Goal: Information Seeking & Learning: Learn about a topic

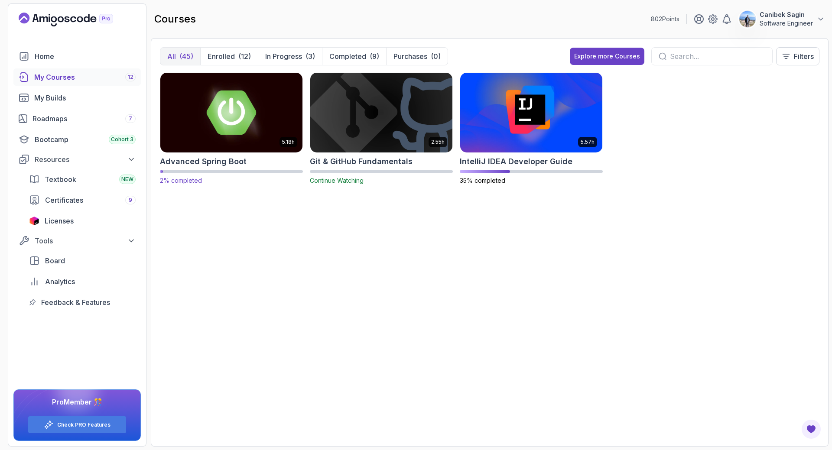
click at [227, 116] on img at bounding box center [231, 113] width 149 height 84
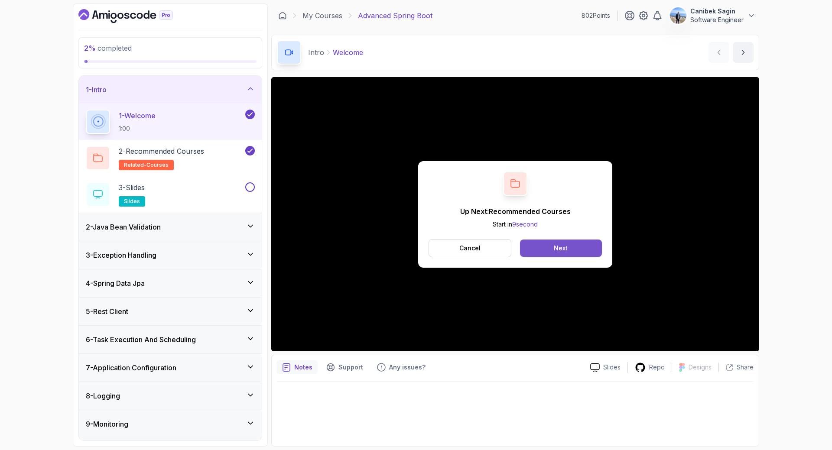
click at [561, 250] on div "Next" at bounding box center [561, 248] width 14 height 9
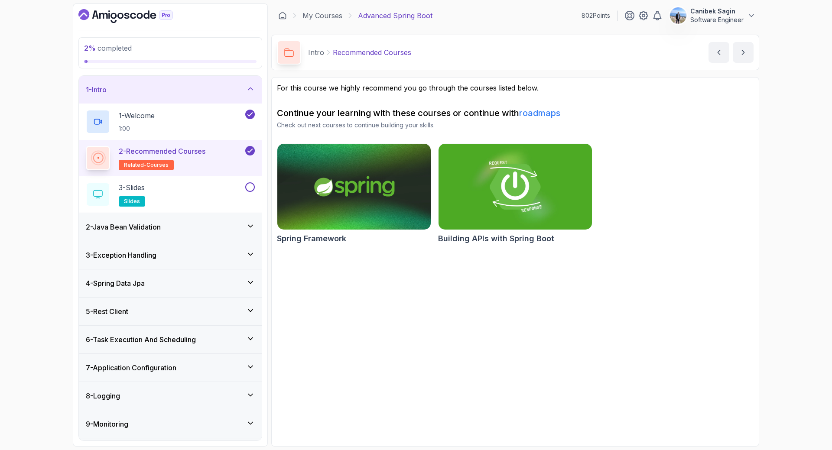
click at [212, 228] on div "2 - Java Bean Validation" at bounding box center [170, 227] width 169 height 10
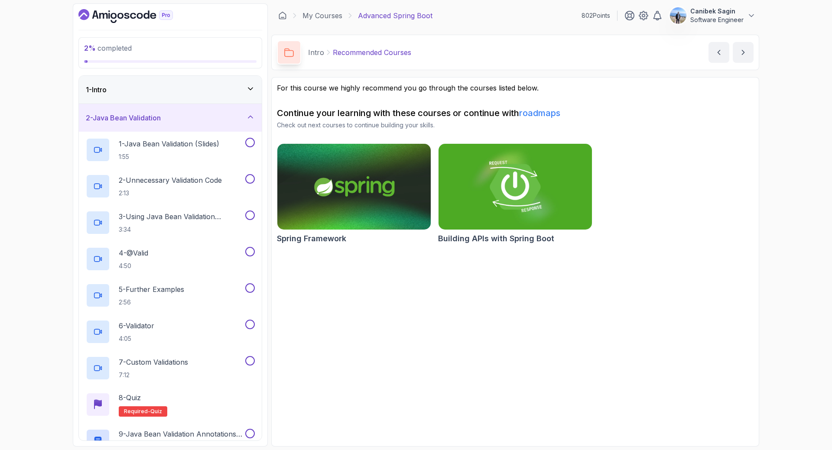
click at [219, 94] on div "1 - Intro" at bounding box center [170, 90] width 169 height 10
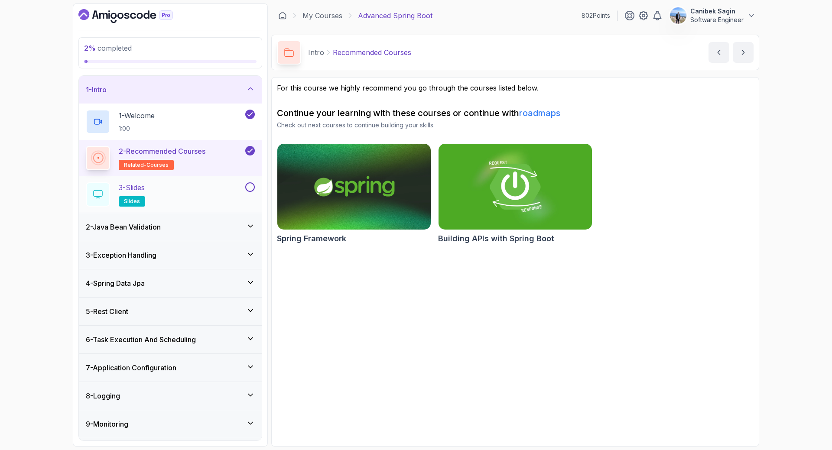
click at [229, 194] on div "3 - Slides slides" at bounding box center [165, 195] width 158 height 24
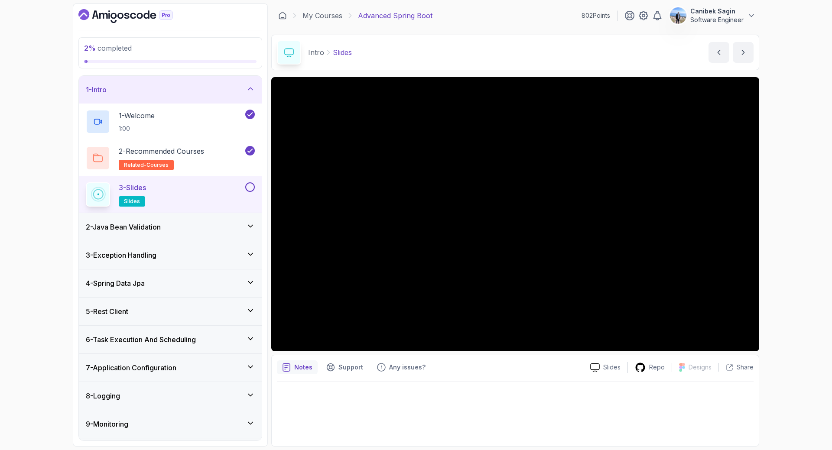
click at [246, 189] on button at bounding box center [250, 188] width 10 height 10
click at [237, 227] on div "2 - Java Bean Validation" at bounding box center [170, 227] width 169 height 10
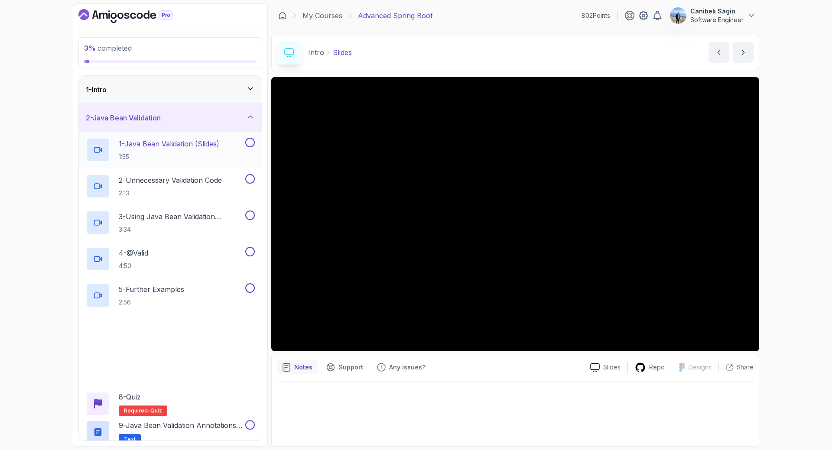
click at [209, 143] on p "1 - Java Bean Validation (Slides)" at bounding box center [169, 144] width 101 height 10
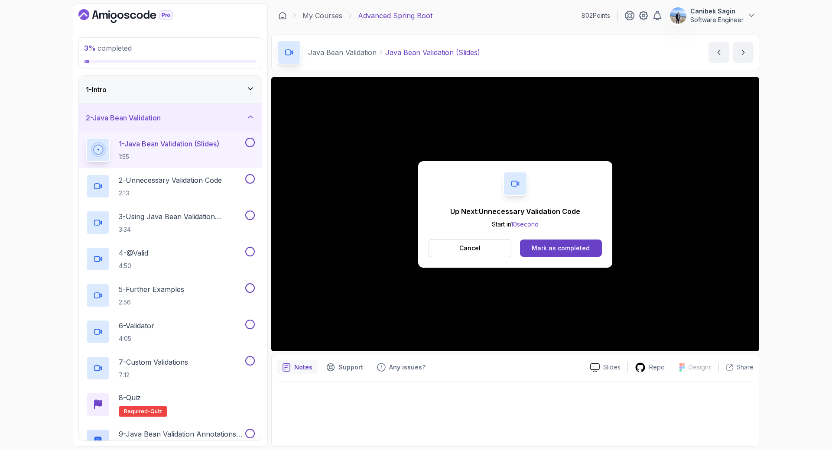
click at [251, 141] on button at bounding box center [250, 143] width 10 height 10
click at [557, 253] on button "Mark as completed" at bounding box center [561, 248] width 82 height 17
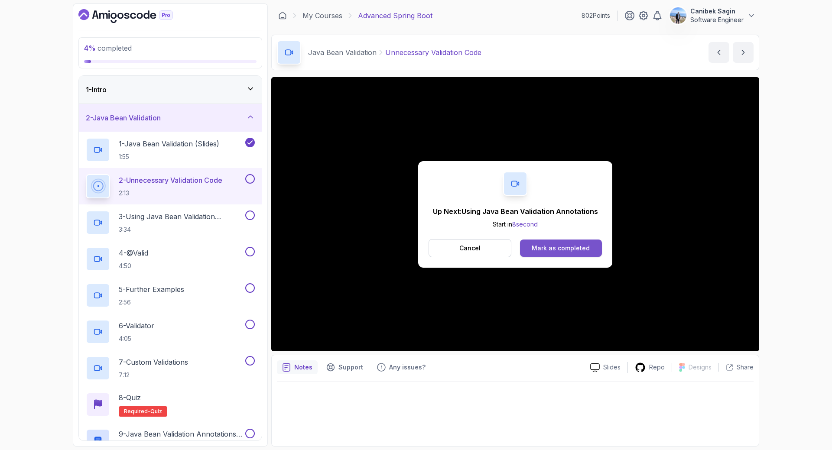
click at [572, 251] on div "Mark as completed" at bounding box center [561, 248] width 58 height 9
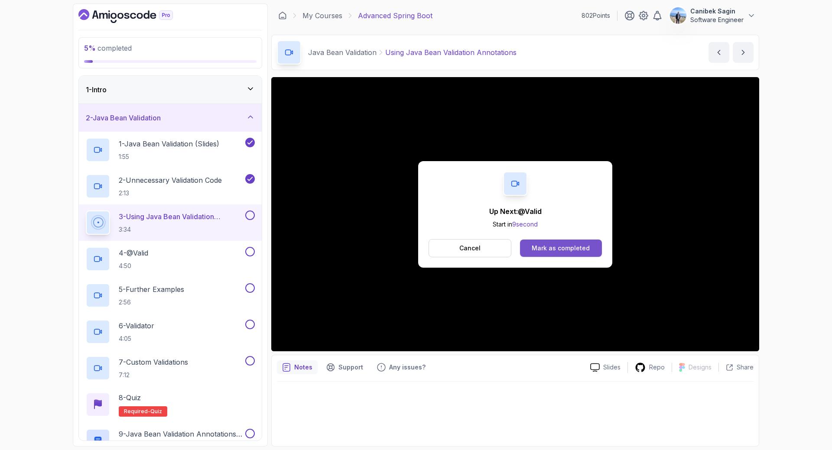
click at [562, 250] on div "Mark as completed" at bounding box center [561, 248] width 58 height 9
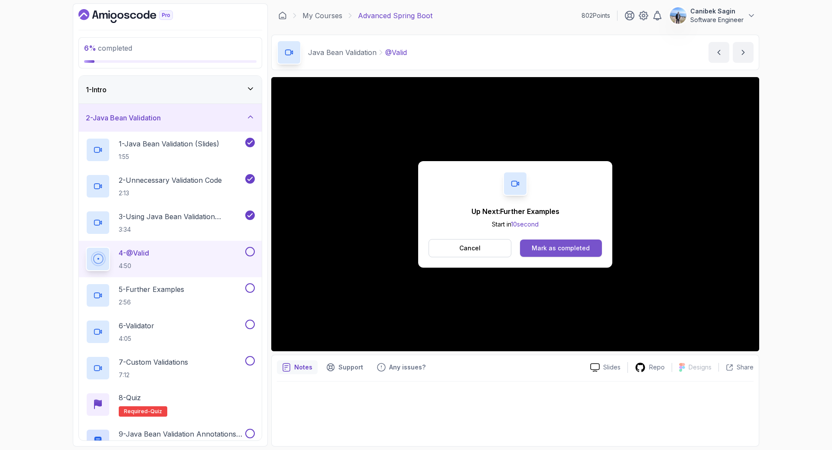
click at [582, 245] on div "Mark as completed" at bounding box center [561, 248] width 58 height 9
